Goal: Task Accomplishment & Management: Manage account settings

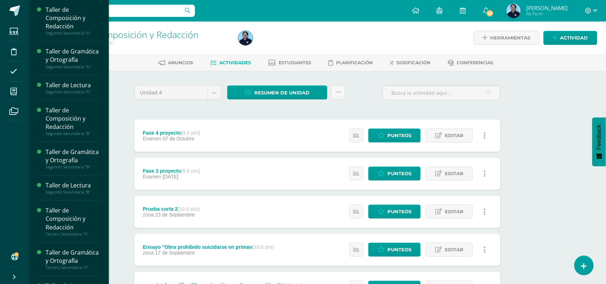
drag, startPoint x: 105, startPoint y: 124, endPoint x: 104, endPoint y: 182, distance: 58.2
click at [104, 182] on div "Taller de Composición y Redacción Segundo Secundaria "A" Actividades Estudiante…" at bounding box center [68, 142] width 80 height 284
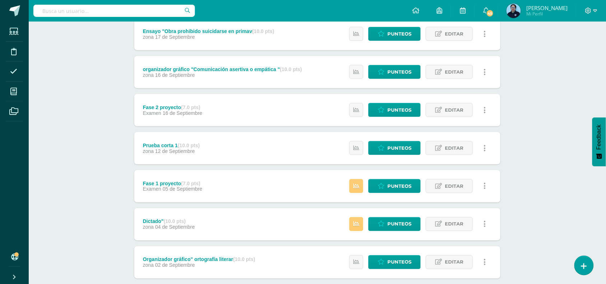
scroll to position [218, 0]
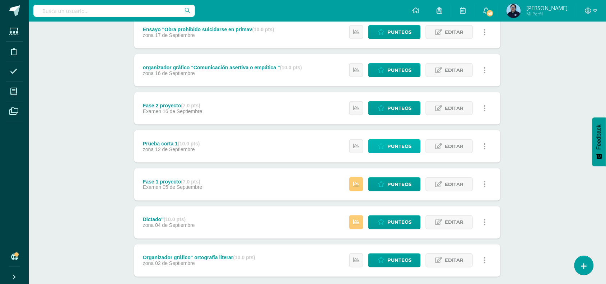
click at [385, 146] on icon at bounding box center [381, 146] width 7 height 6
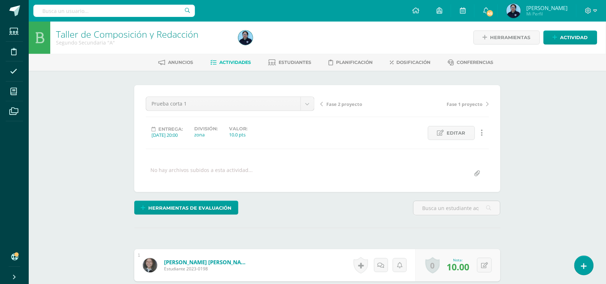
scroll to position [1, 0]
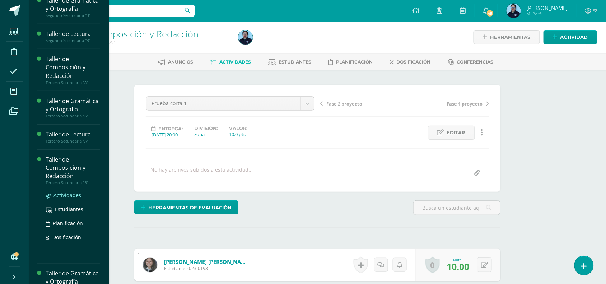
click at [66, 199] on span "Actividades" at bounding box center [68, 195] width 28 height 7
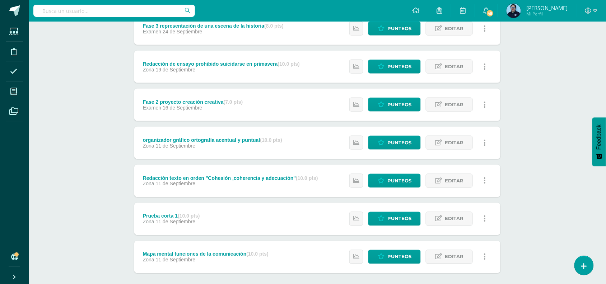
scroll to position [255, 0]
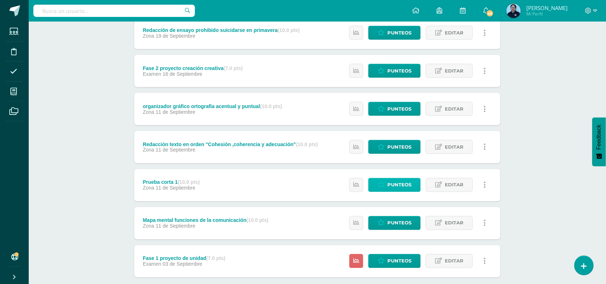
click at [393, 182] on span "Punteos" at bounding box center [400, 185] width 24 height 13
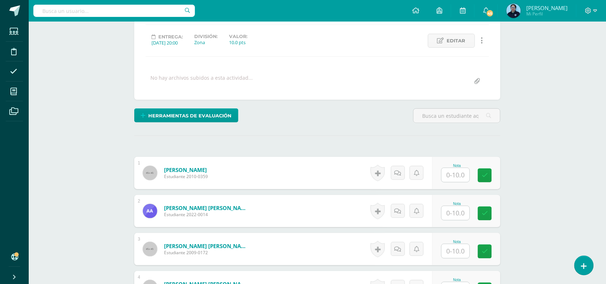
scroll to position [93, 0]
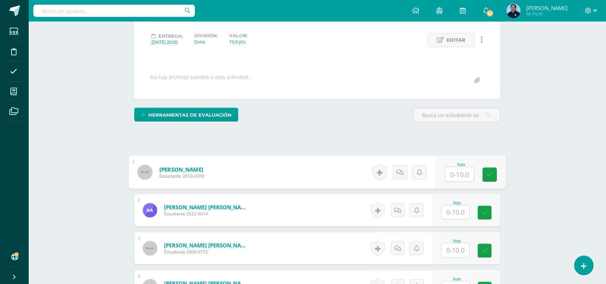
click at [453, 175] on input "text" at bounding box center [460, 174] width 29 height 14
type input "10"
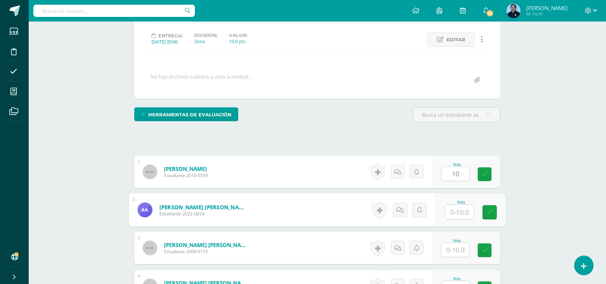
click at [456, 217] on input "text" at bounding box center [460, 212] width 29 height 14
type input "9"
click at [458, 251] on input "text" at bounding box center [456, 250] width 28 height 14
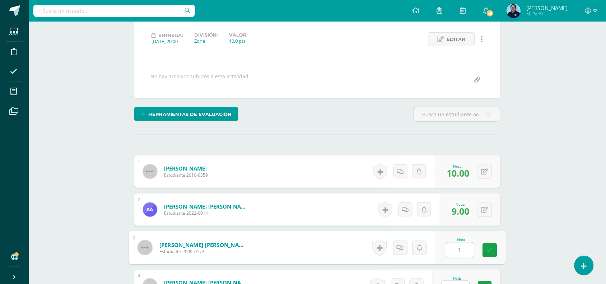
type input "10"
click at [492, 247] on icon at bounding box center [490, 250] width 6 height 6
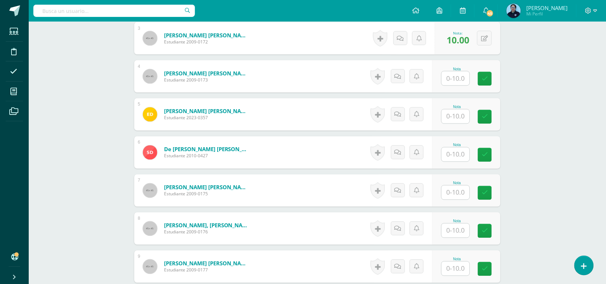
scroll to position [306, 0]
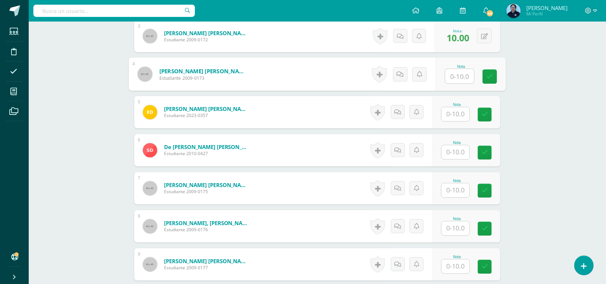
click at [462, 75] on input "text" at bounding box center [460, 76] width 29 height 14
type input "10"
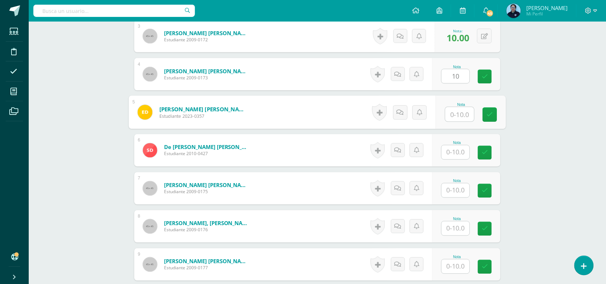
click at [459, 119] on input "text" at bounding box center [460, 114] width 29 height 14
type input "10"
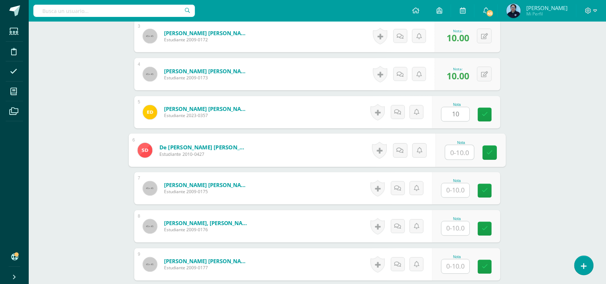
click at [463, 156] on input "text" at bounding box center [460, 152] width 29 height 14
type input "10"
click at [492, 151] on icon at bounding box center [490, 153] width 6 height 6
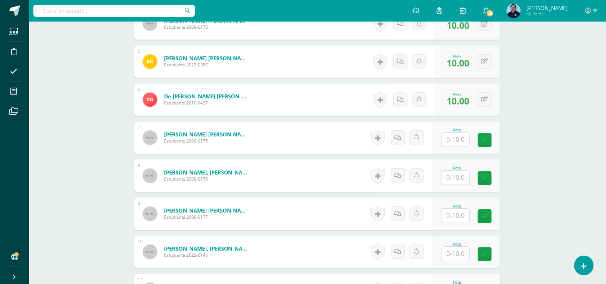
scroll to position [390, 0]
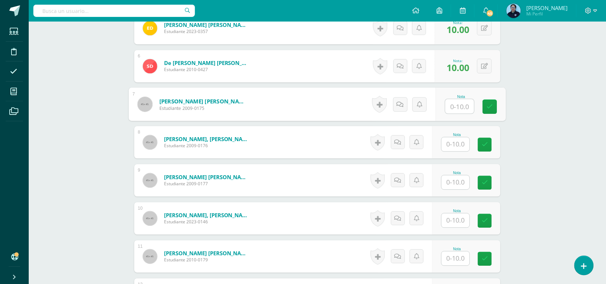
click at [467, 108] on input "text" at bounding box center [460, 106] width 29 height 14
type input "10"
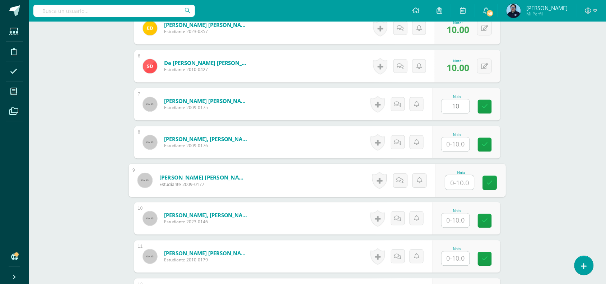
click at [460, 176] on input "text" at bounding box center [460, 183] width 29 height 14
type input "9"
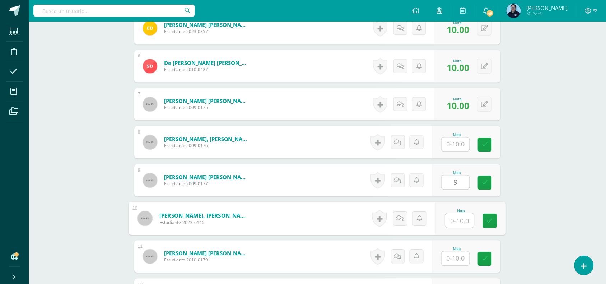
click at [461, 220] on input "text" at bounding box center [460, 221] width 29 height 14
type input "10"
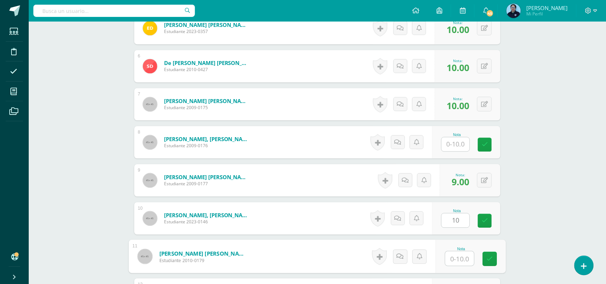
click at [459, 256] on input "text" at bounding box center [460, 259] width 29 height 14
type input "10"
click at [490, 261] on icon at bounding box center [490, 259] width 6 height 6
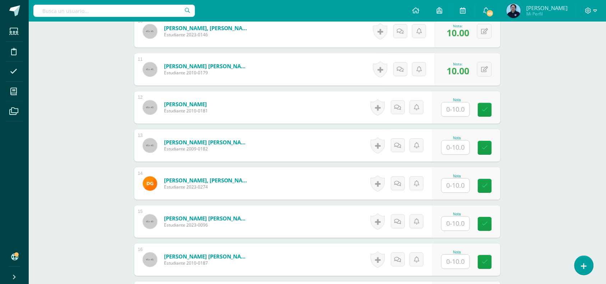
scroll to position [579, 0]
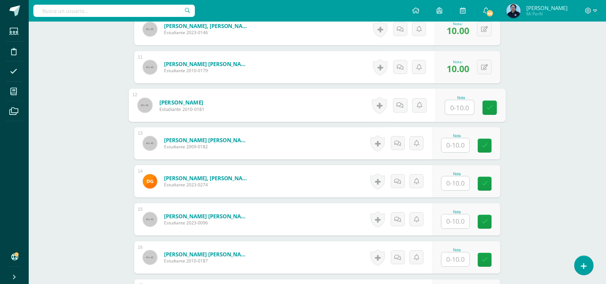
click at [459, 105] on input "text" at bounding box center [460, 107] width 29 height 14
type input "9"
click at [490, 105] on icon at bounding box center [490, 108] width 6 height 6
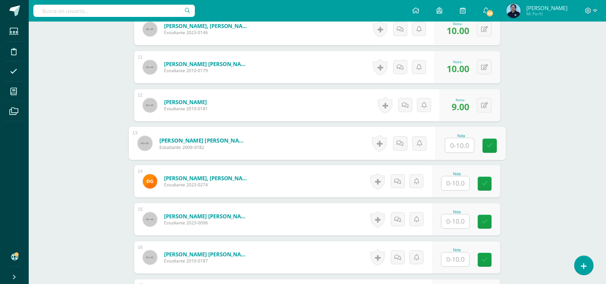
click at [462, 147] on input "text" at bounding box center [460, 145] width 29 height 14
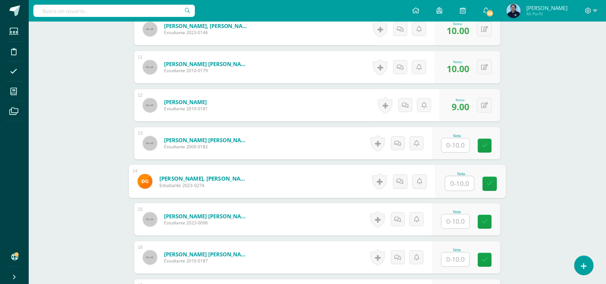
click at [464, 187] on input "text" at bounding box center [460, 183] width 29 height 14
type input "8"
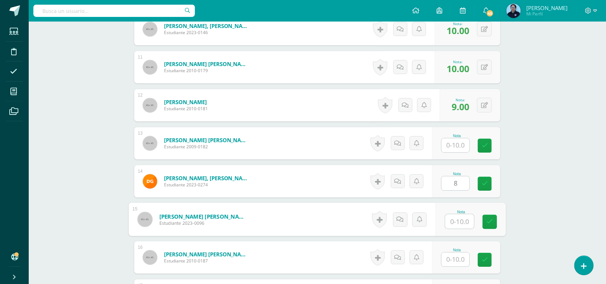
click at [461, 222] on input "text" at bounding box center [460, 221] width 29 height 14
type input "9"
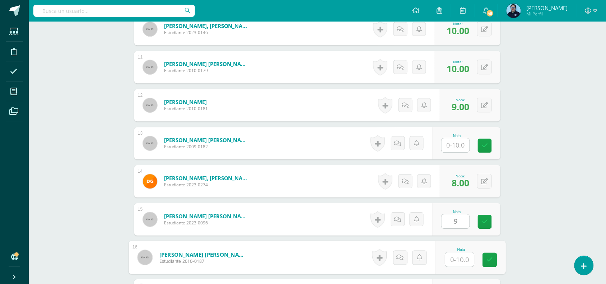
click at [457, 262] on input "text" at bounding box center [460, 259] width 29 height 14
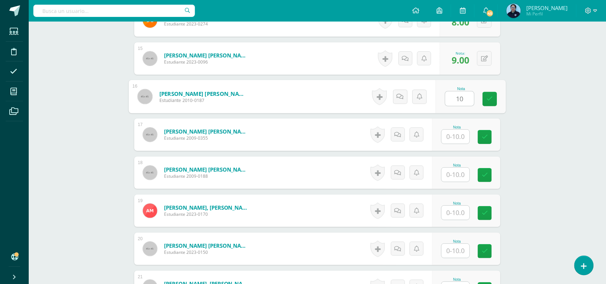
scroll to position [747, 0]
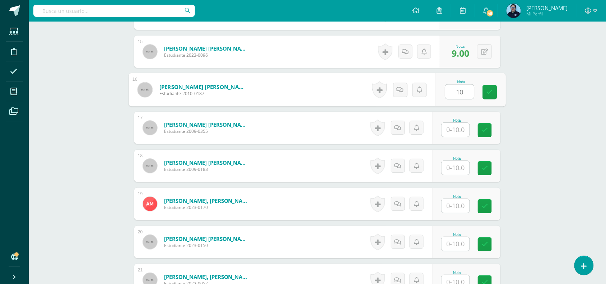
type input "10"
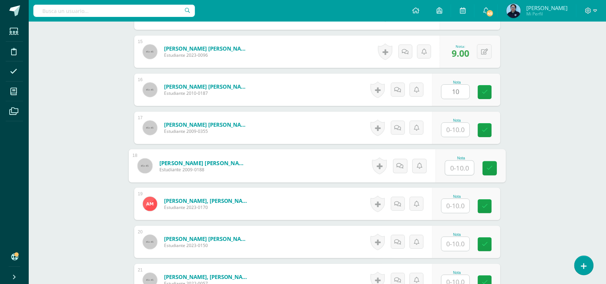
click at [453, 170] on input "text" at bounding box center [460, 168] width 29 height 14
type input "9"
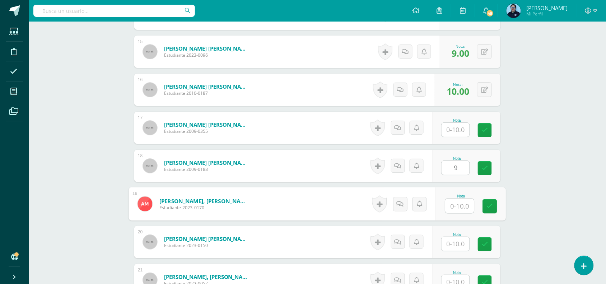
click at [458, 210] on input "text" at bounding box center [460, 206] width 29 height 14
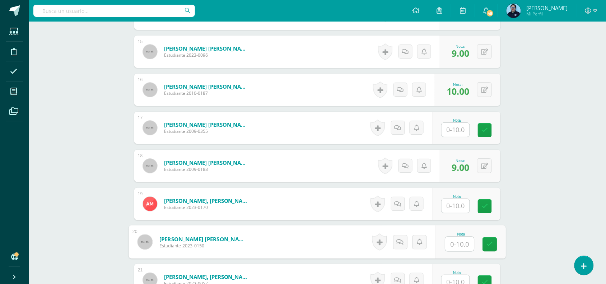
click at [457, 240] on input "text" at bounding box center [460, 244] width 29 height 14
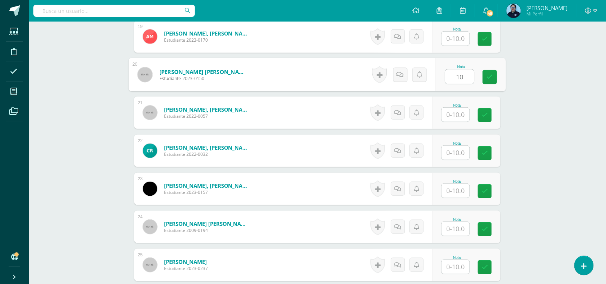
scroll to position [917, 0]
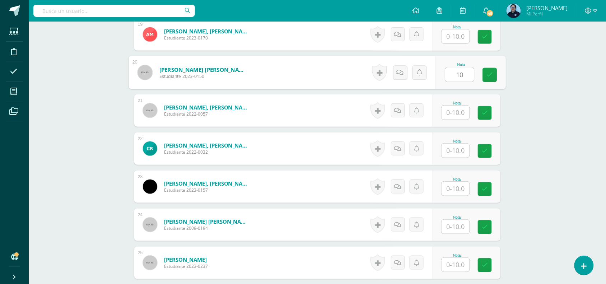
type input "10"
click at [464, 111] on input "text" at bounding box center [456, 113] width 28 height 14
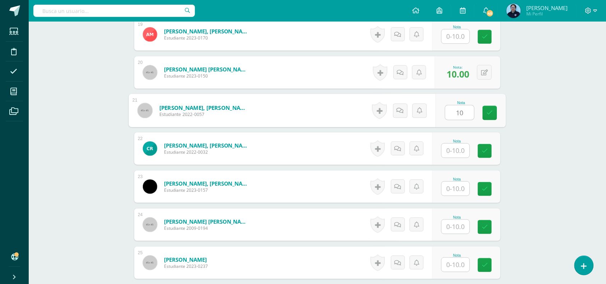
type input "10"
click at [469, 152] on input "text" at bounding box center [456, 151] width 28 height 14
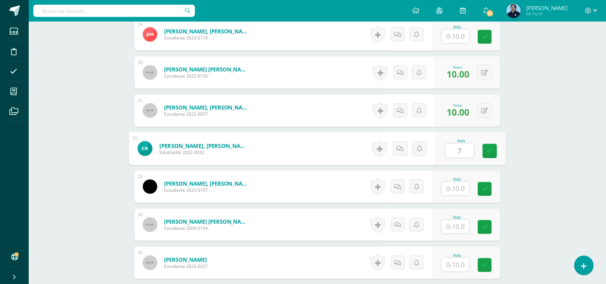
type input "7"
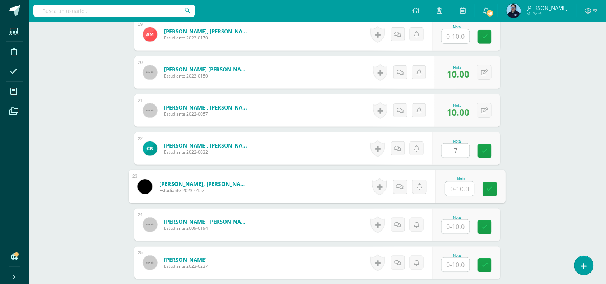
click at [458, 187] on input "text" at bounding box center [460, 189] width 29 height 14
type input "9"
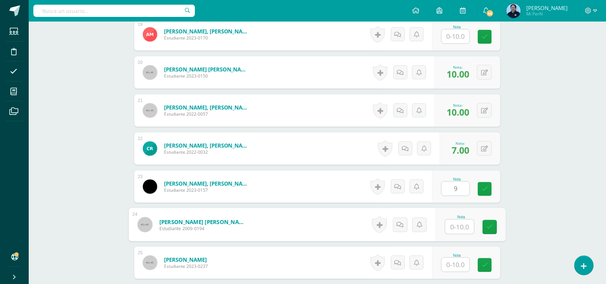
click at [457, 227] on input "text" at bounding box center [460, 227] width 29 height 14
type input "10"
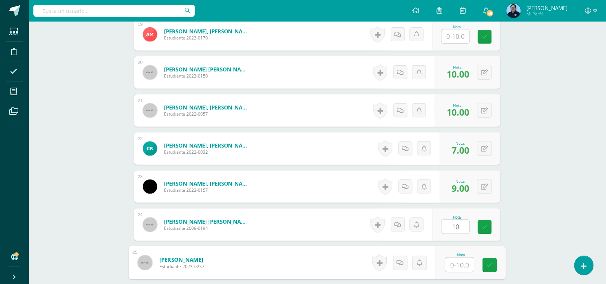
click at [462, 263] on input "text" at bounding box center [460, 265] width 29 height 14
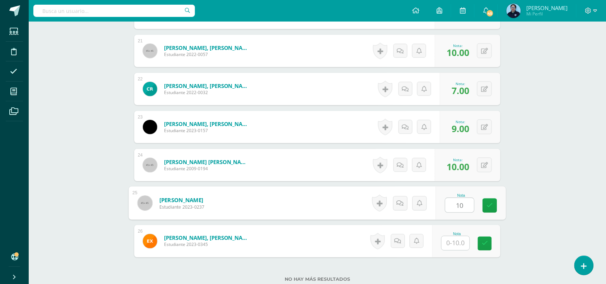
scroll to position [1032, 0]
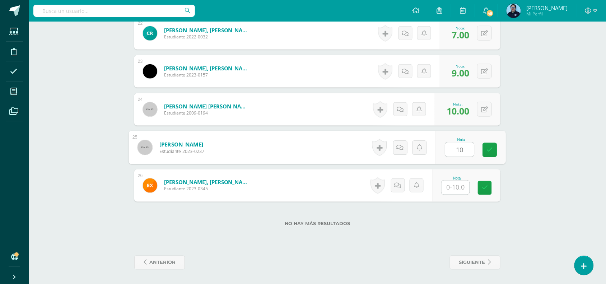
type input "10"
click at [462, 182] on input "text" at bounding box center [456, 188] width 28 height 14
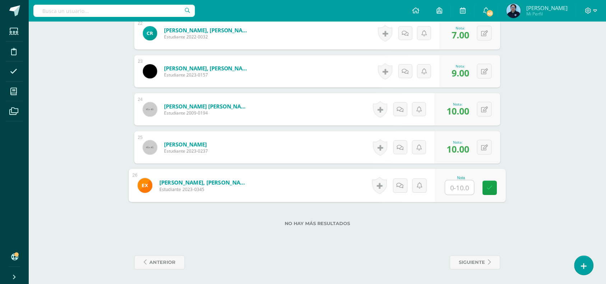
type input "9"
click at [487, 191] on icon at bounding box center [490, 188] width 6 height 6
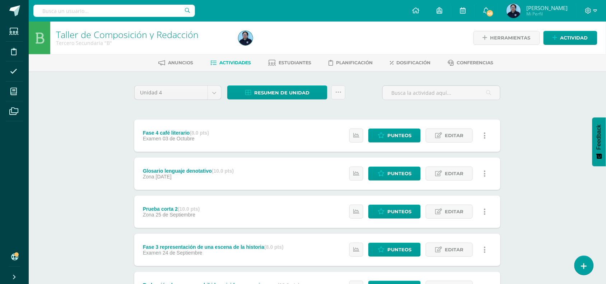
click at [552, 74] on div "Taller de Composición y Redacción Tercero Secundaria "B" Herramientas Detalle d…" at bounding box center [318, 281] width 578 height 518
click at [536, 101] on div "Taller de Composición y Redacción Tercero Secundaria "B" Herramientas Detalle d…" at bounding box center [318, 281] width 578 height 518
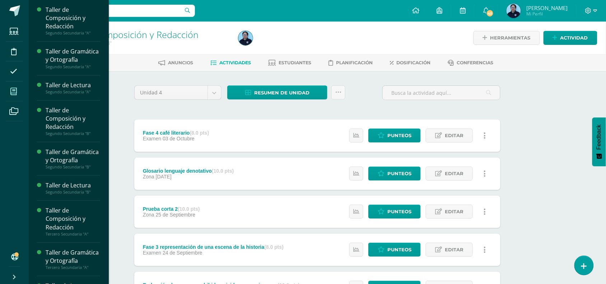
click at [13, 90] on icon at bounding box center [13, 91] width 6 height 7
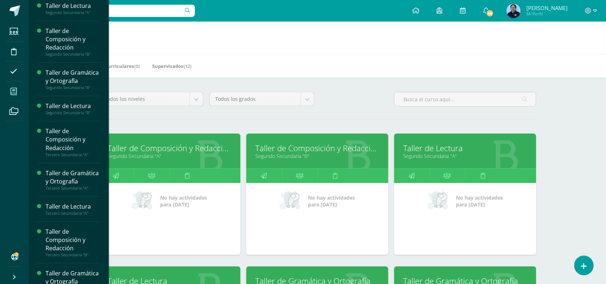
scroll to position [152, 0]
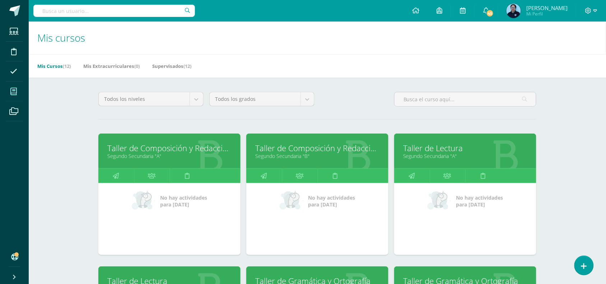
click at [110, 279] on link "Taller de Lectura" at bounding box center [169, 280] width 124 height 11
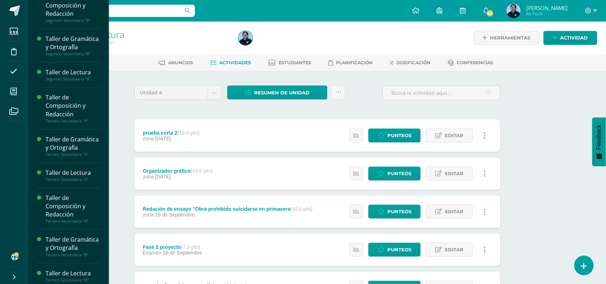
scroll to position [152, 0]
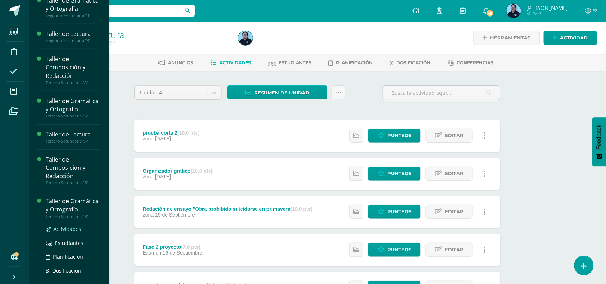
click at [61, 232] on span "Actividades" at bounding box center [68, 229] width 28 height 7
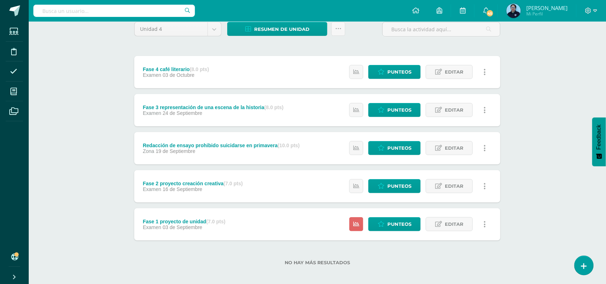
scroll to position [68, 0]
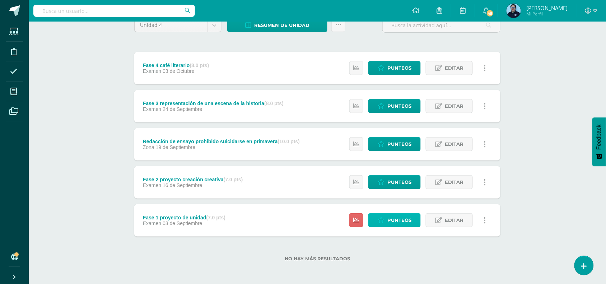
click at [396, 215] on span "Punteos" at bounding box center [400, 220] width 24 height 13
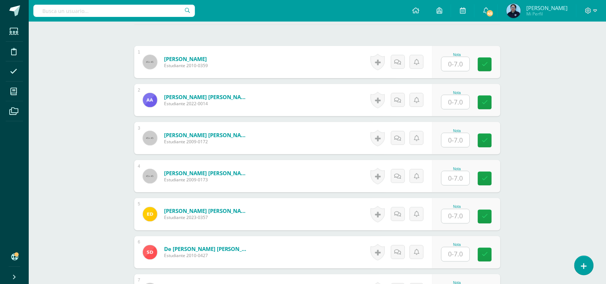
scroll to position [221, 0]
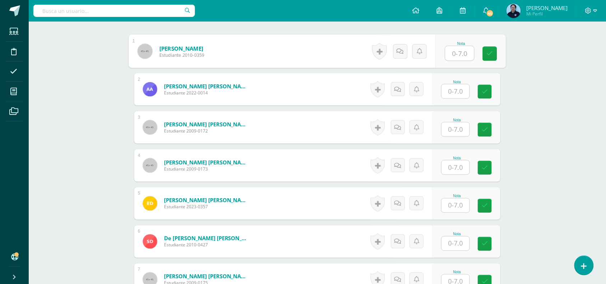
click at [464, 57] on input "text" at bounding box center [460, 53] width 29 height 14
type input "7"
click at [456, 98] on input "text" at bounding box center [456, 91] width 28 height 14
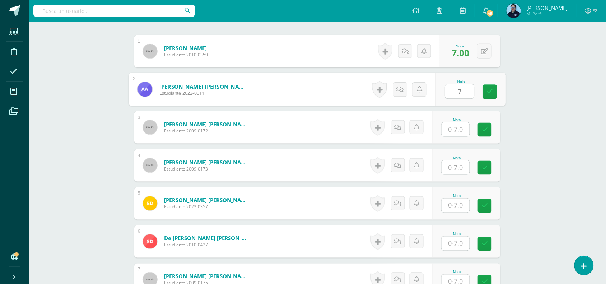
type input "7"
click at [456, 130] on input "text" at bounding box center [456, 129] width 28 height 14
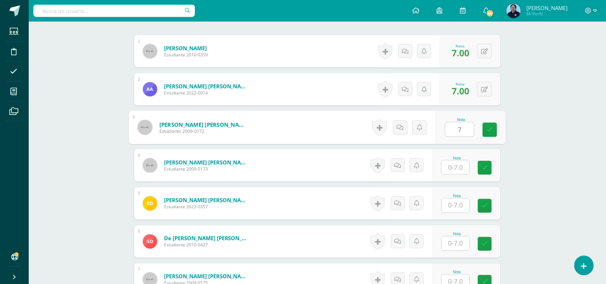
type input "7"
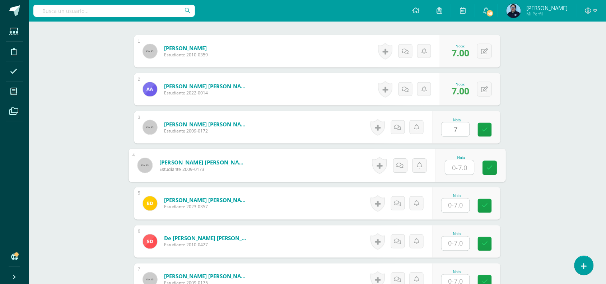
click at [455, 164] on input "text" at bounding box center [460, 168] width 29 height 14
type input "7"
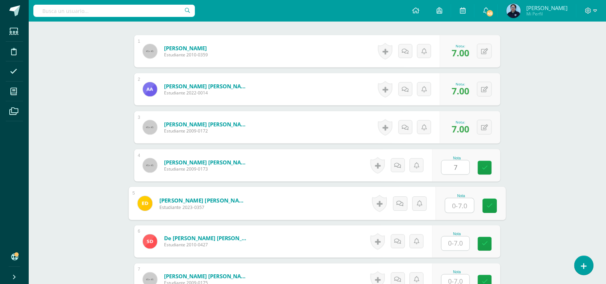
click at [456, 203] on input "text" at bounding box center [460, 206] width 29 height 14
type input "7"
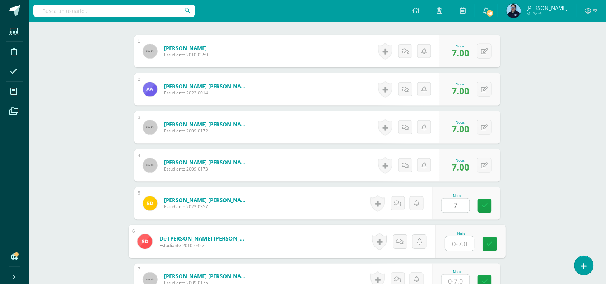
click at [457, 242] on input "text" at bounding box center [460, 244] width 29 height 14
type input "7"
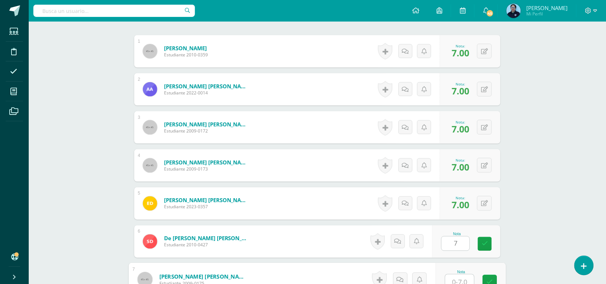
click at [458, 277] on input "text" at bounding box center [460, 282] width 29 height 14
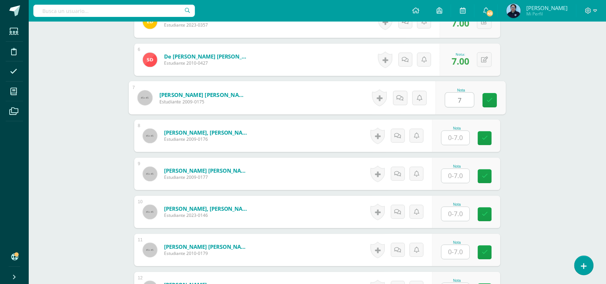
scroll to position [419, 0]
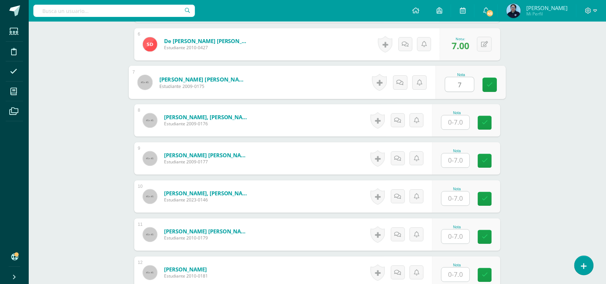
type input "7"
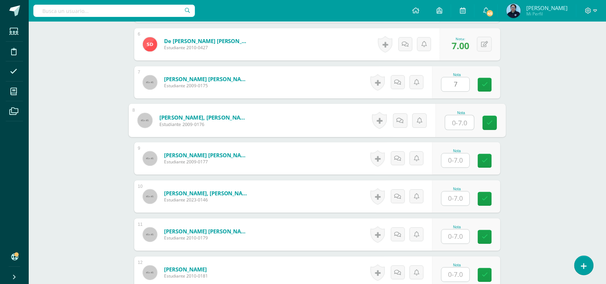
click at [458, 123] on input "text" at bounding box center [460, 122] width 29 height 14
type input "6"
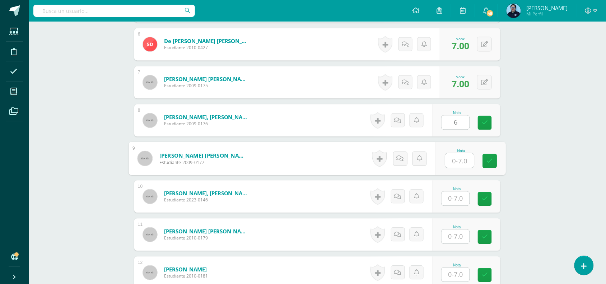
click at [460, 159] on input "text" at bounding box center [460, 160] width 29 height 14
type input "6"
type input "7"
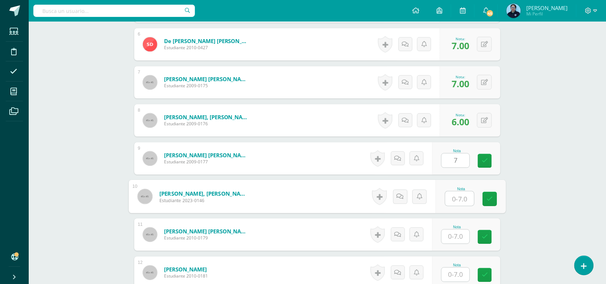
click at [458, 198] on input "text" at bounding box center [460, 198] width 29 height 14
type input "7"
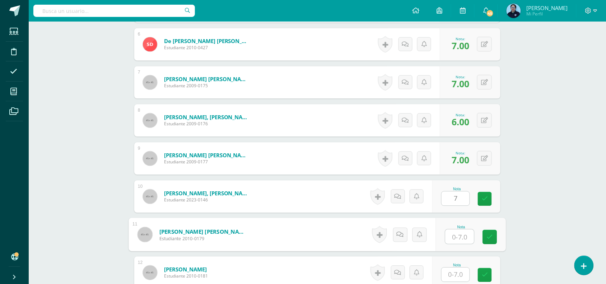
click at [458, 235] on input "text" at bounding box center [460, 237] width 29 height 14
type input "7"
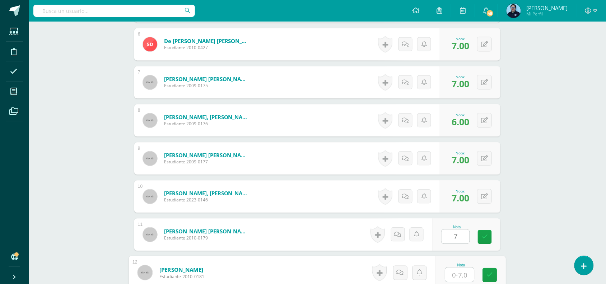
click at [458, 275] on input "text" at bounding box center [460, 275] width 29 height 14
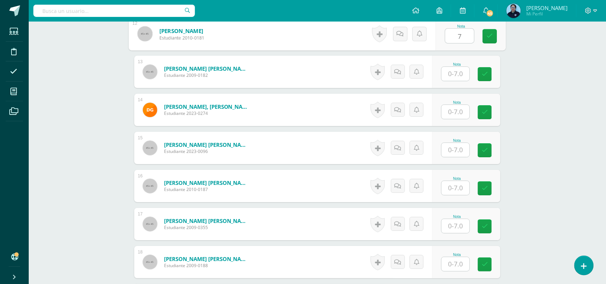
scroll to position [660, 0]
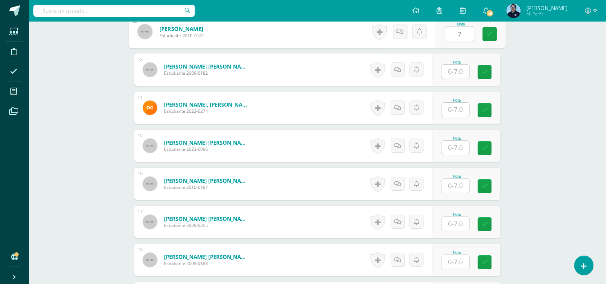
type input "7"
click at [462, 67] on input "text" at bounding box center [460, 72] width 29 height 14
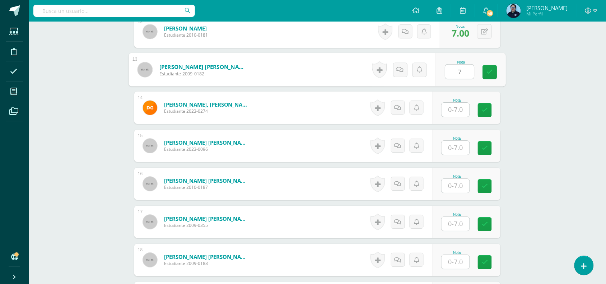
type input "7"
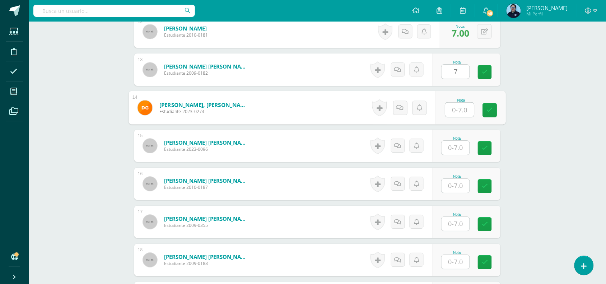
click at [458, 112] on input "text" at bounding box center [460, 110] width 29 height 14
type input "6"
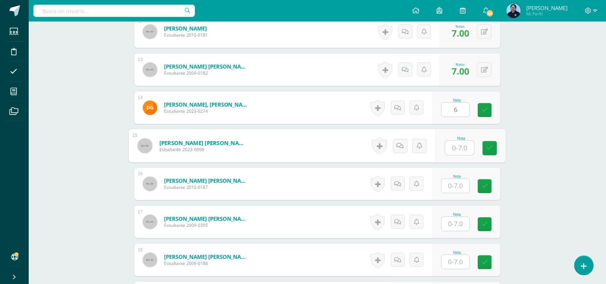
click at [457, 147] on input "text" at bounding box center [460, 148] width 29 height 14
type input "7"
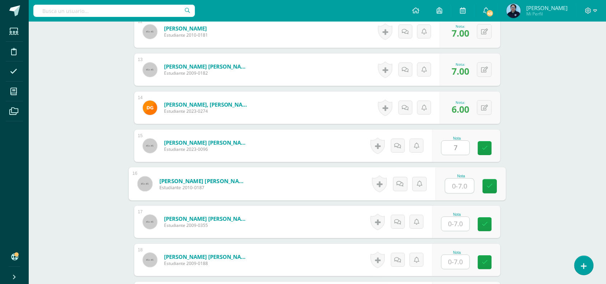
click at [456, 184] on input "text" at bounding box center [460, 186] width 29 height 14
type input "7"
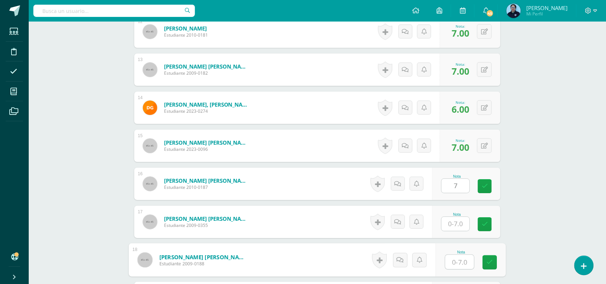
click at [460, 257] on input "text" at bounding box center [460, 262] width 29 height 14
type input "7"
click at [605, 149] on div "Taller de Gramática y Ortografía Tercero Secundaria "B" Herramientas Detalle de…" at bounding box center [318, 12] width 578 height 1301
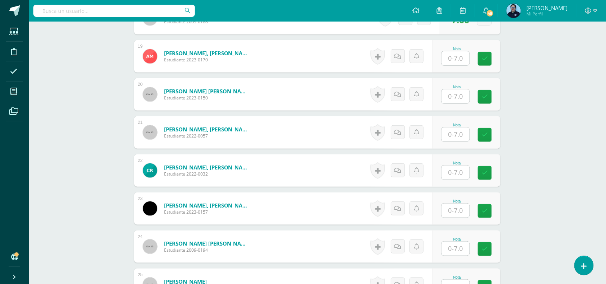
scroll to position [908, 0]
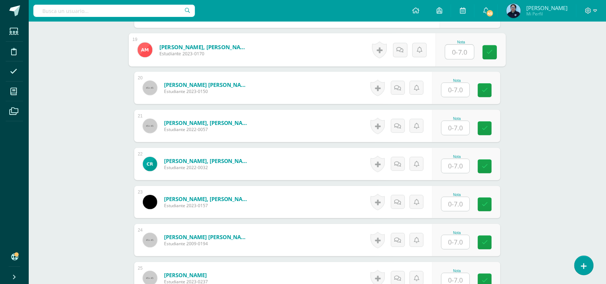
click at [462, 53] on input "text" at bounding box center [460, 52] width 29 height 14
type input "6"
click at [491, 56] on link at bounding box center [490, 52] width 14 height 14
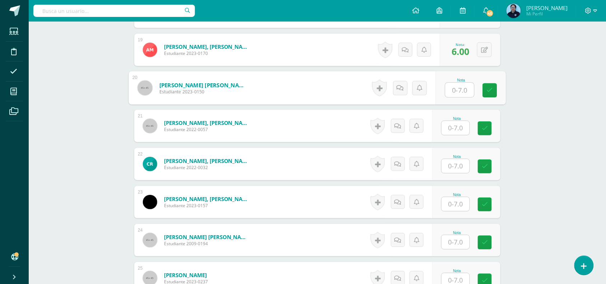
click at [461, 89] on input "text" at bounding box center [460, 90] width 29 height 14
type input "7"
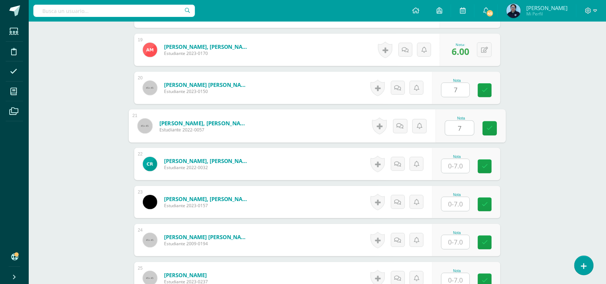
click at [457, 128] on input "7" at bounding box center [460, 128] width 29 height 14
type input "7"
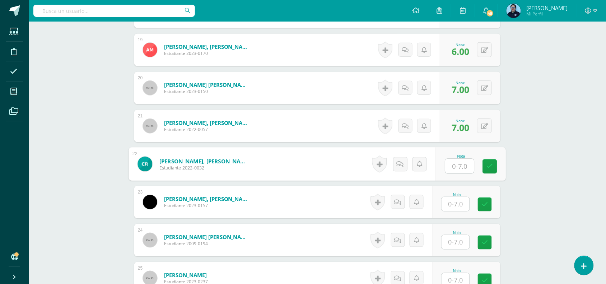
click at [457, 164] on input "text" at bounding box center [460, 166] width 29 height 14
type input "6"
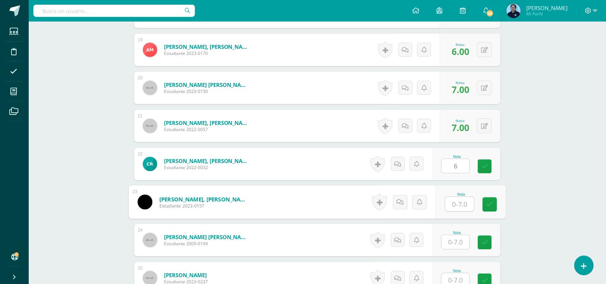
click at [459, 200] on input "text" at bounding box center [460, 204] width 29 height 14
type input "7"
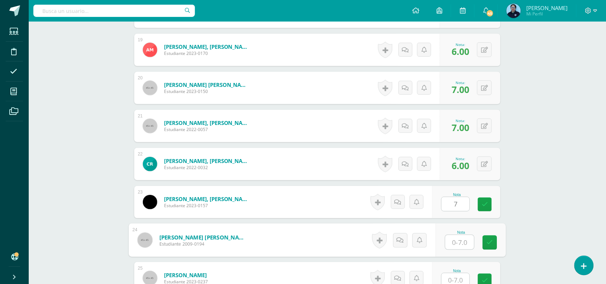
click at [454, 245] on input "text" at bounding box center [460, 242] width 29 height 14
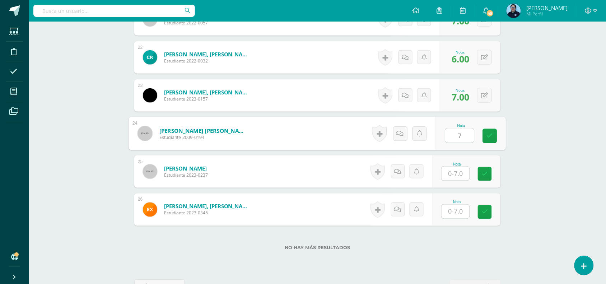
scroll to position [1039, 0]
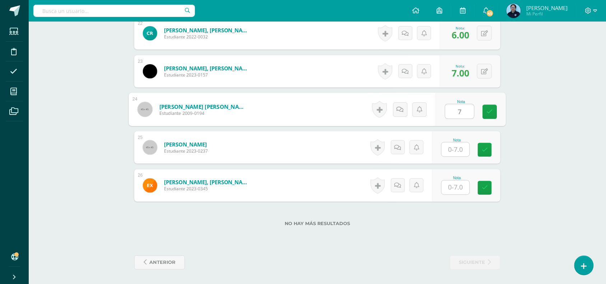
type input "7"
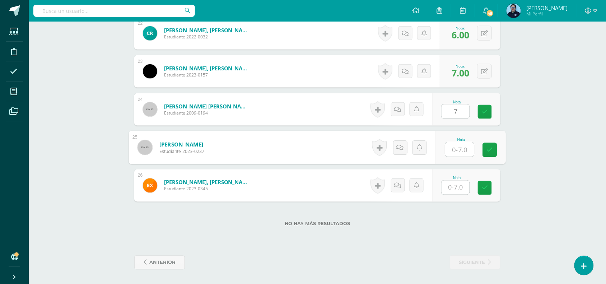
click at [460, 146] on input "text" at bounding box center [460, 150] width 29 height 14
type input "9"
type input "7"
click at [455, 197] on div "Nota" at bounding box center [466, 186] width 68 height 32
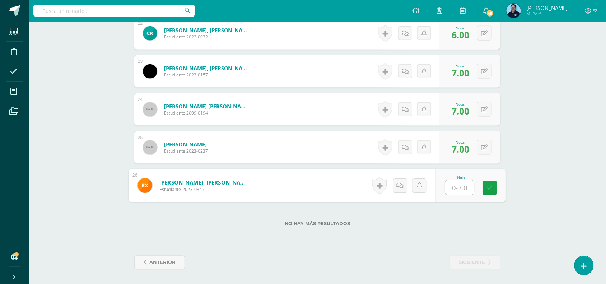
click at [457, 185] on input "text" at bounding box center [460, 188] width 29 height 14
type input "7"
click at [491, 190] on icon at bounding box center [490, 188] width 6 height 6
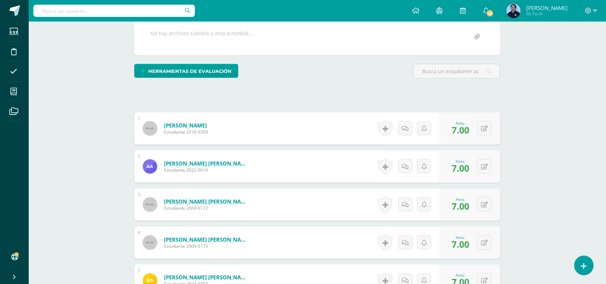
scroll to position [0, 0]
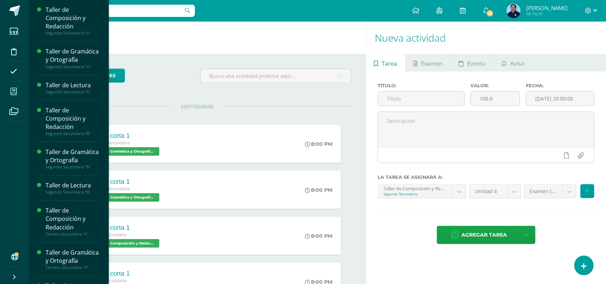
drag, startPoint x: 172, startPoint y: 152, endPoint x: 13, endPoint y: 91, distance: 170.4
click at [13, 91] on icon at bounding box center [13, 91] width 6 height 7
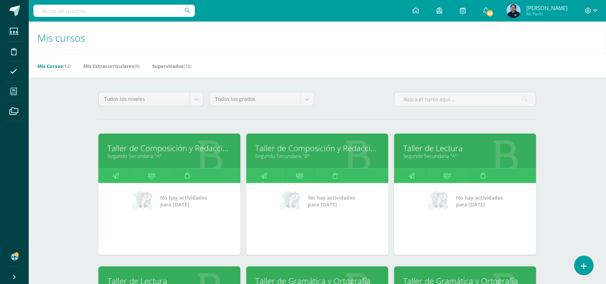
click at [14, 91] on icon at bounding box center [13, 91] width 6 height 7
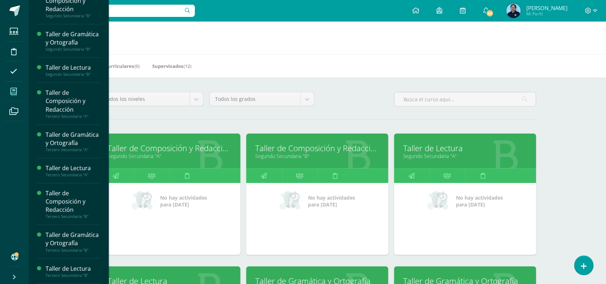
scroll to position [152, 0]
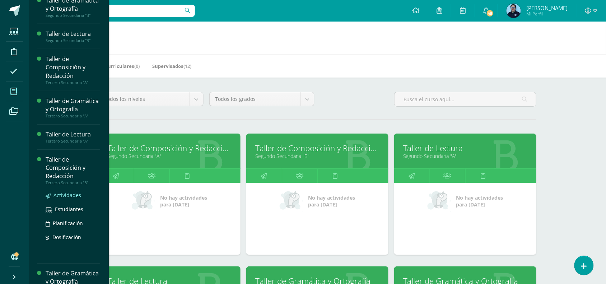
click at [68, 199] on span "Actividades" at bounding box center [68, 195] width 28 height 7
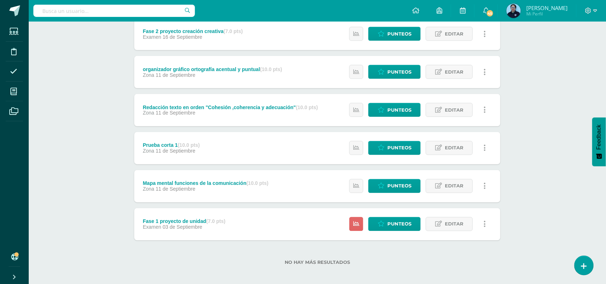
scroll to position [286, 0]
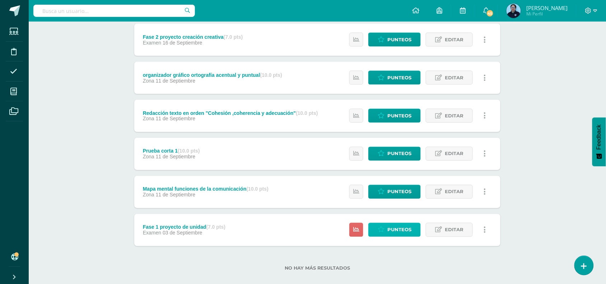
click at [389, 227] on span "Punteos" at bounding box center [400, 229] width 24 height 13
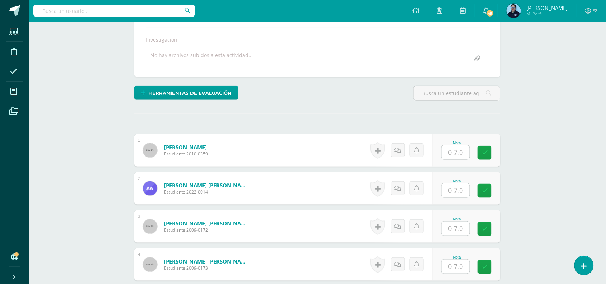
scroll to position [155, 0]
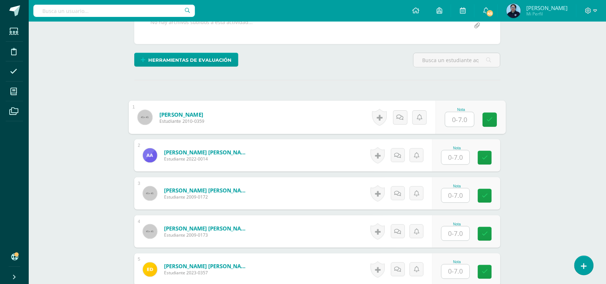
click at [459, 117] on input "text" at bounding box center [460, 119] width 29 height 14
type input "7"
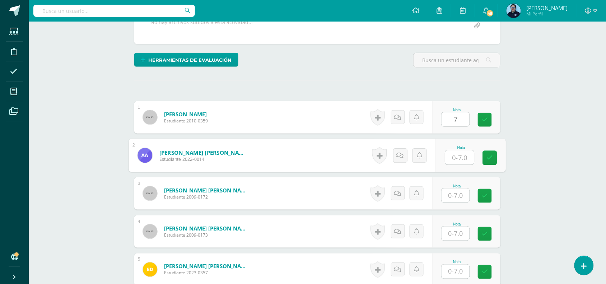
click at [461, 154] on input "text" at bounding box center [460, 157] width 29 height 14
type input "7"
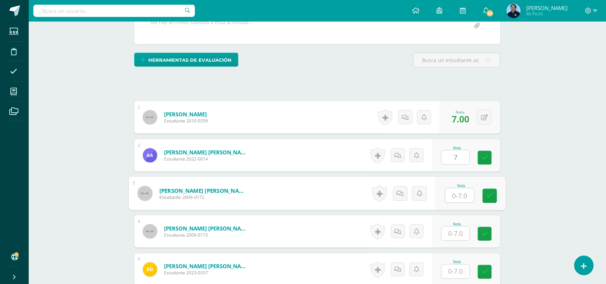
click at [455, 195] on input "text" at bounding box center [460, 196] width 29 height 14
type input "7"
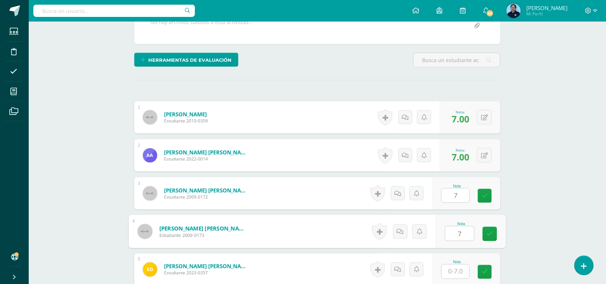
click at [455, 230] on input "7" at bounding box center [460, 234] width 29 height 14
type input "7"
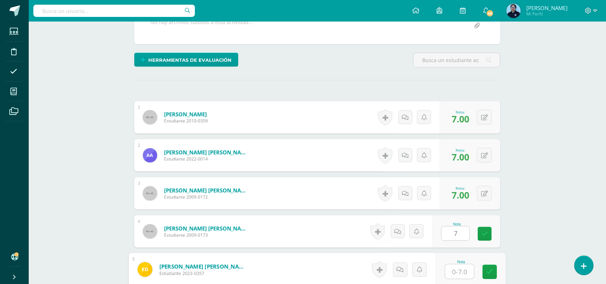
click at [451, 272] on input "text" at bounding box center [460, 272] width 29 height 14
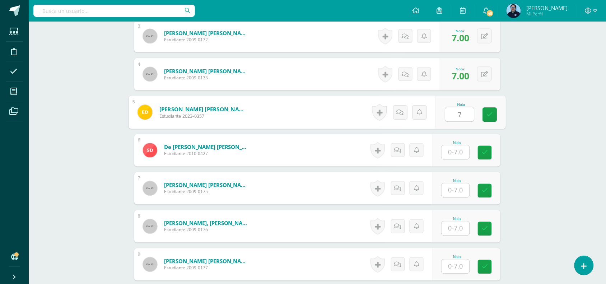
scroll to position [330, 0]
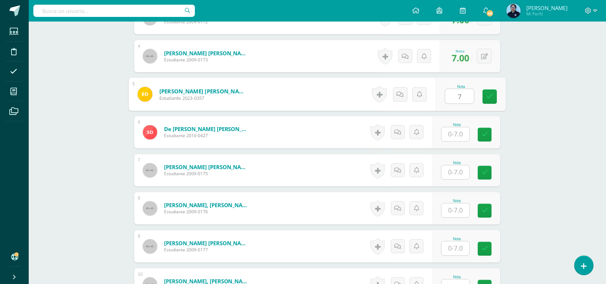
type input "7"
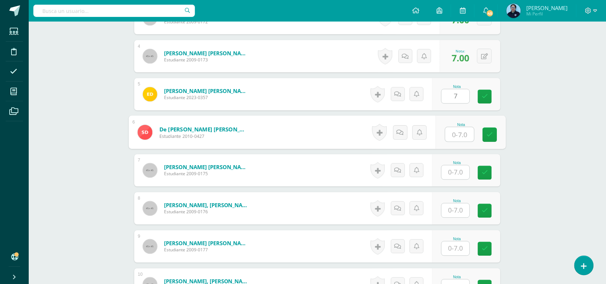
click at [459, 132] on input "text" at bounding box center [460, 135] width 29 height 14
type input "7"
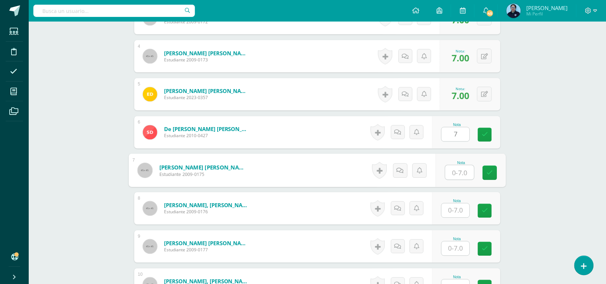
click at [460, 172] on input "text" at bounding box center [460, 173] width 29 height 14
type input "7"
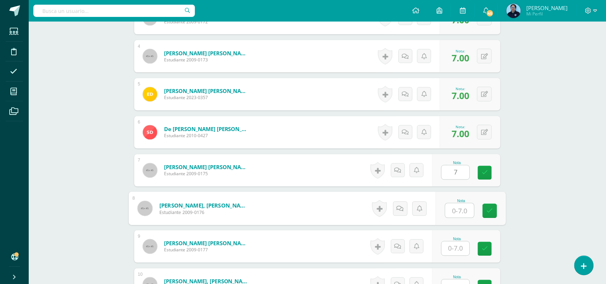
click at [456, 212] on input "text" at bounding box center [460, 211] width 29 height 14
type input "6"
click at [491, 210] on icon at bounding box center [490, 211] width 6 height 6
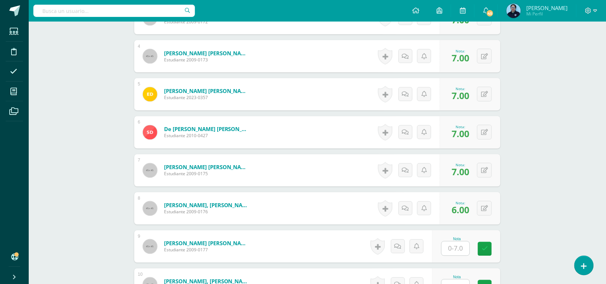
click at [457, 249] on input "text" at bounding box center [456, 249] width 28 height 14
type input "7"
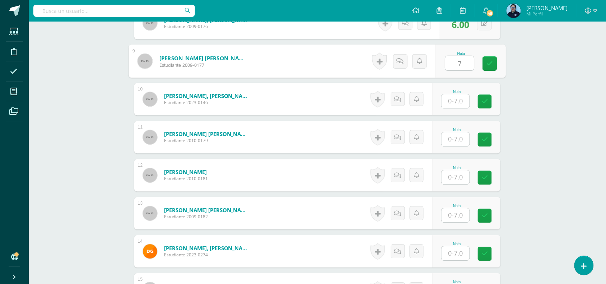
scroll to position [512, 0]
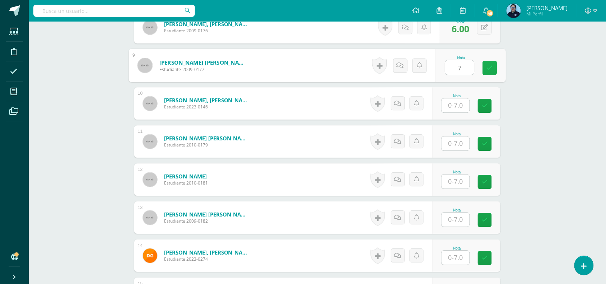
click at [491, 66] on icon at bounding box center [490, 68] width 6 height 6
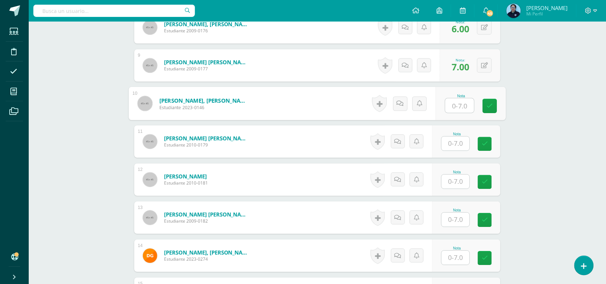
click at [460, 105] on input "text" at bounding box center [460, 105] width 29 height 14
type input "7"
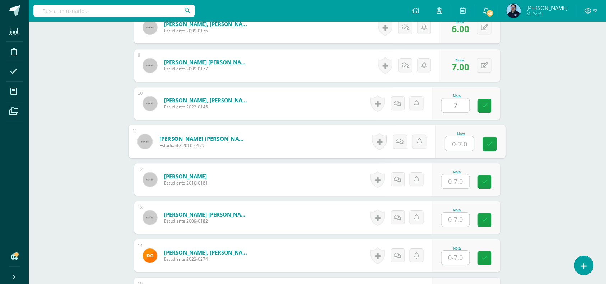
click at [454, 147] on input "text" at bounding box center [460, 143] width 29 height 14
type input "7"
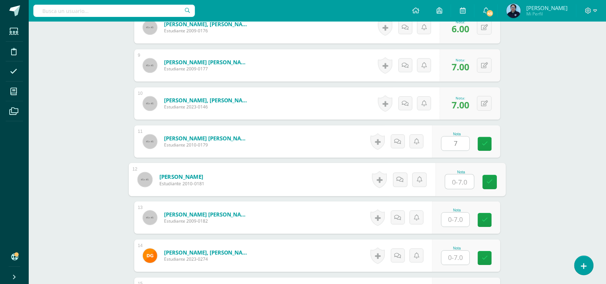
click at [459, 187] on input "text" at bounding box center [460, 182] width 29 height 14
type input "7"
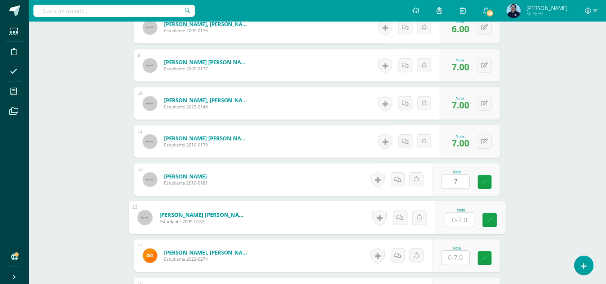
click at [457, 219] on input "text" at bounding box center [460, 220] width 29 height 14
type input "7"
click at [492, 221] on icon at bounding box center [490, 220] width 6 height 6
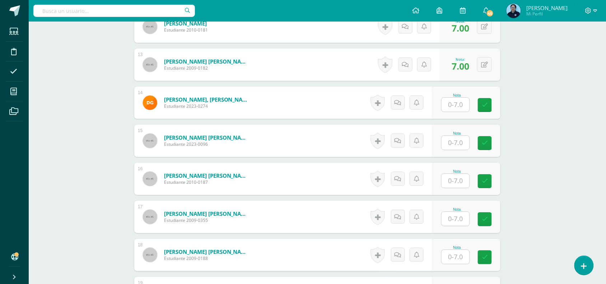
scroll to position [667, 0]
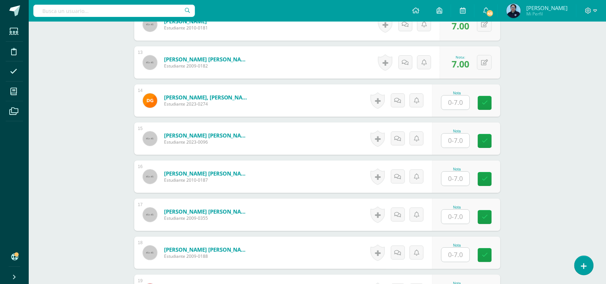
click at [457, 108] on input "text" at bounding box center [456, 103] width 28 height 14
type input "6"
click at [492, 106] on icon at bounding box center [490, 103] width 6 height 6
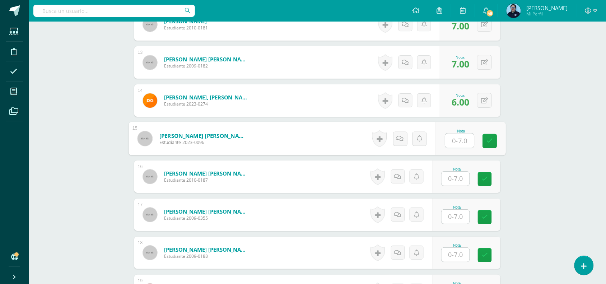
click at [462, 139] on input "text" at bounding box center [460, 141] width 29 height 14
type input "7"
click at [489, 142] on icon at bounding box center [490, 141] width 6 height 6
click at [457, 187] on div "Nota" at bounding box center [466, 177] width 68 height 32
click at [459, 178] on input "text" at bounding box center [456, 179] width 28 height 14
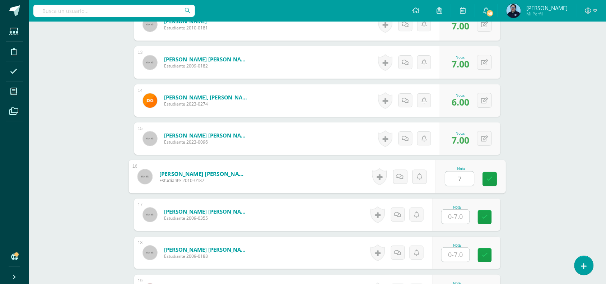
type input "7"
click at [457, 216] on input "text" at bounding box center [460, 217] width 29 height 14
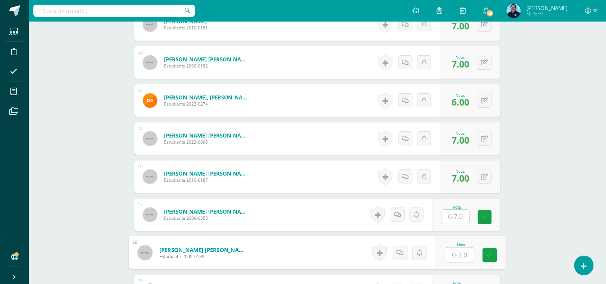
click at [456, 255] on input "text" at bounding box center [460, 255] width 29 height 14
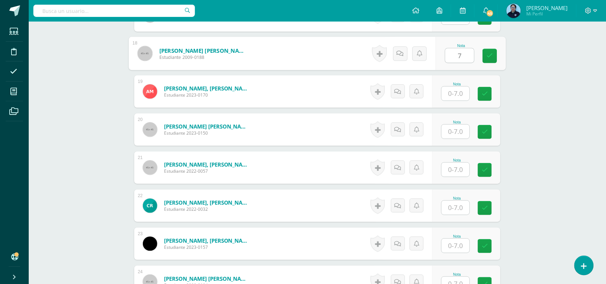
scroll to position [873, 0]
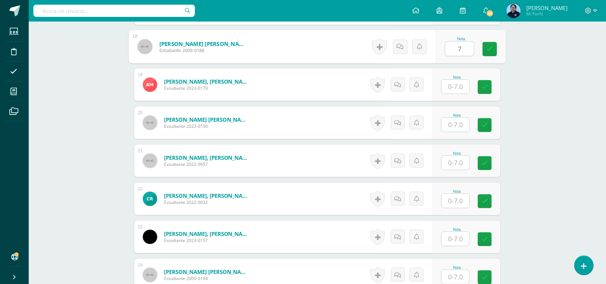
type input "7"
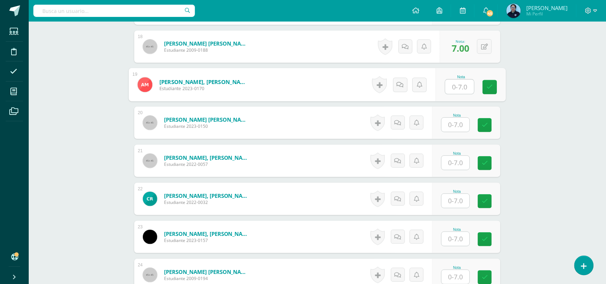
click at [463, 84] on input "text" at bounding box center [460, 87] width 29 height 14
type input "6"
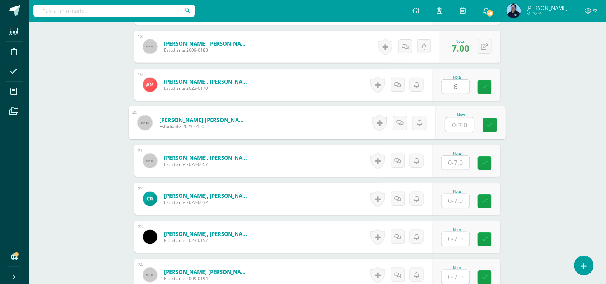
click at [454, 126] on input "text" at bounding box center [460, 125] width 29 height 14
type input "7"
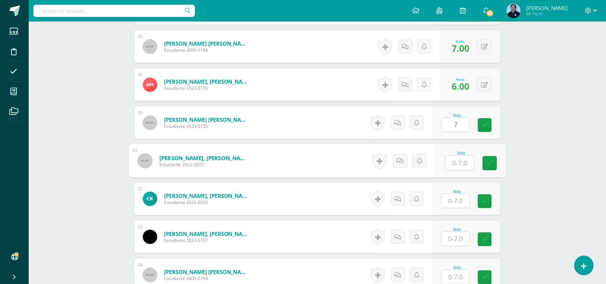
click at [453, 162] on input "text" at bounding box center [460, 163] width 29 height 14
type input "7"
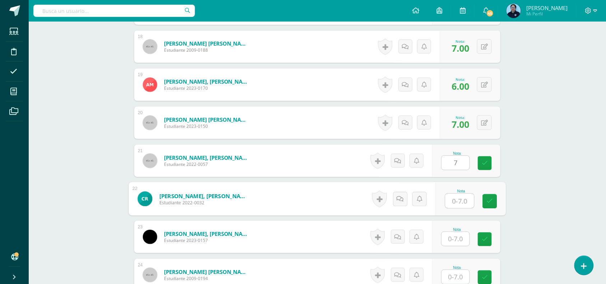
click at [452, 204] on input "text" at bounding box center [460, 201] width 29 height 14
type input "7"
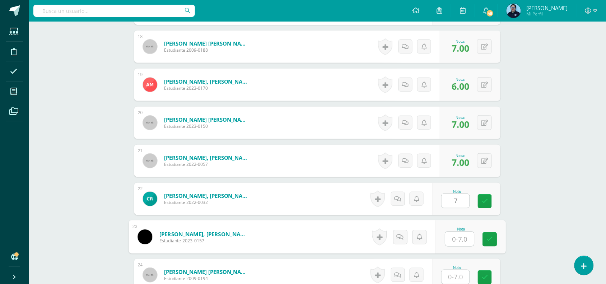
click at [456, 241] on input "text" at bounding box center [460, 239] width 29 height 14
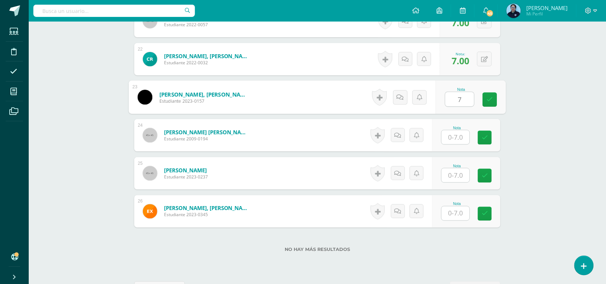
scroll to position [1015, 0]
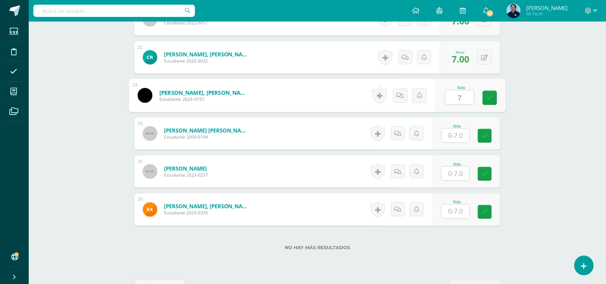
type input "7"
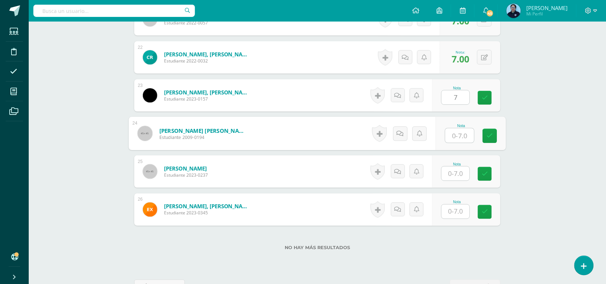
click at [461, 133] on input "text" at bounding box center [460, 136] width 29 height 14
type input "6"
click at [490, 136] on icon at bounding box center [490, 136] width 6 height 6
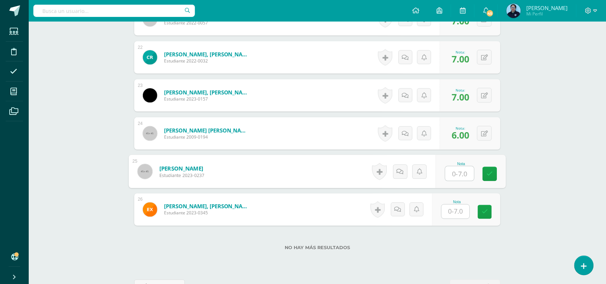
click at [454, 172] on input "text" at bounding box center [460, 174] width 29 height 14
type input "7"
click at [491, 173] on icon at bounding box center [490, 174] width 6 height 6
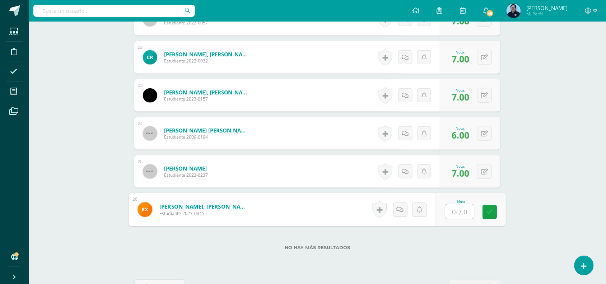
click at [460, 214] on input "text" at bounding box center [460, 212] width 29 height 14
type input "7"
click at [493, 209] on icon at bounding box center [490, 212] width 6 height 6
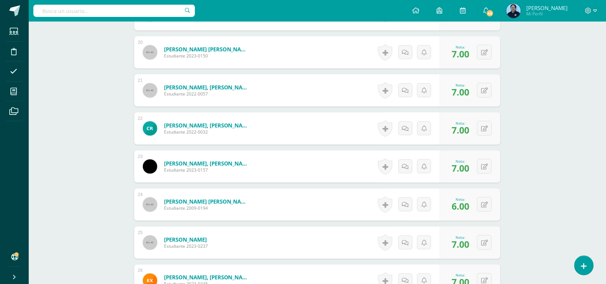
scroll to position [950, 0]
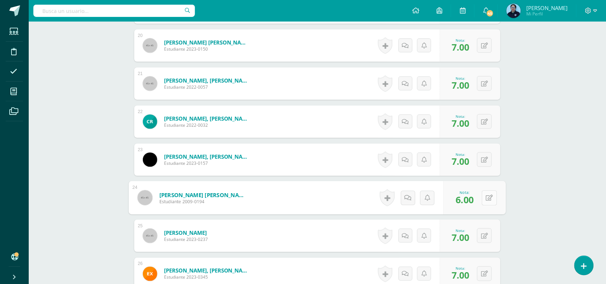
click at [484, 196] on button at bounding box center [489, 197] width 15 height 15
type input "7"
click at [473, 200] on icon at bounding box center [470, 200] width 6 height 6
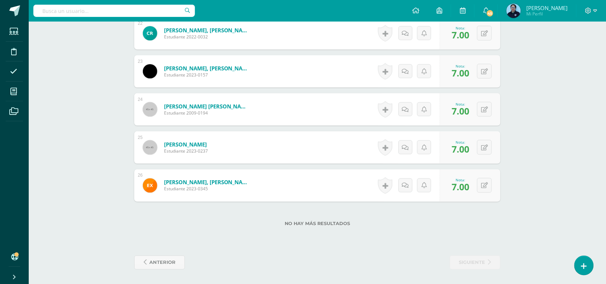
scroll to position [472, 0]
